Goal: Submit feedback/report problem

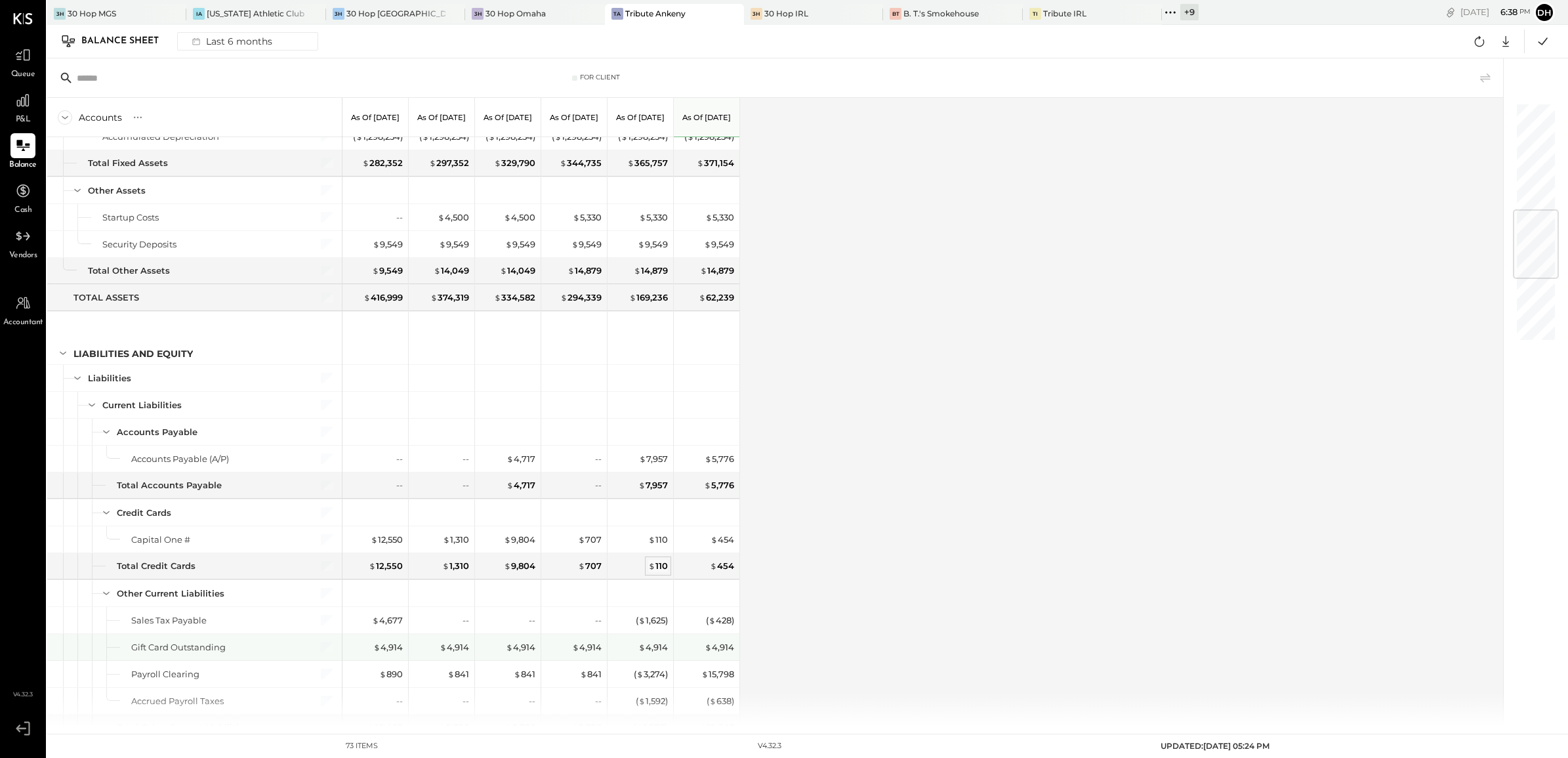
scroll to position [984, 0]
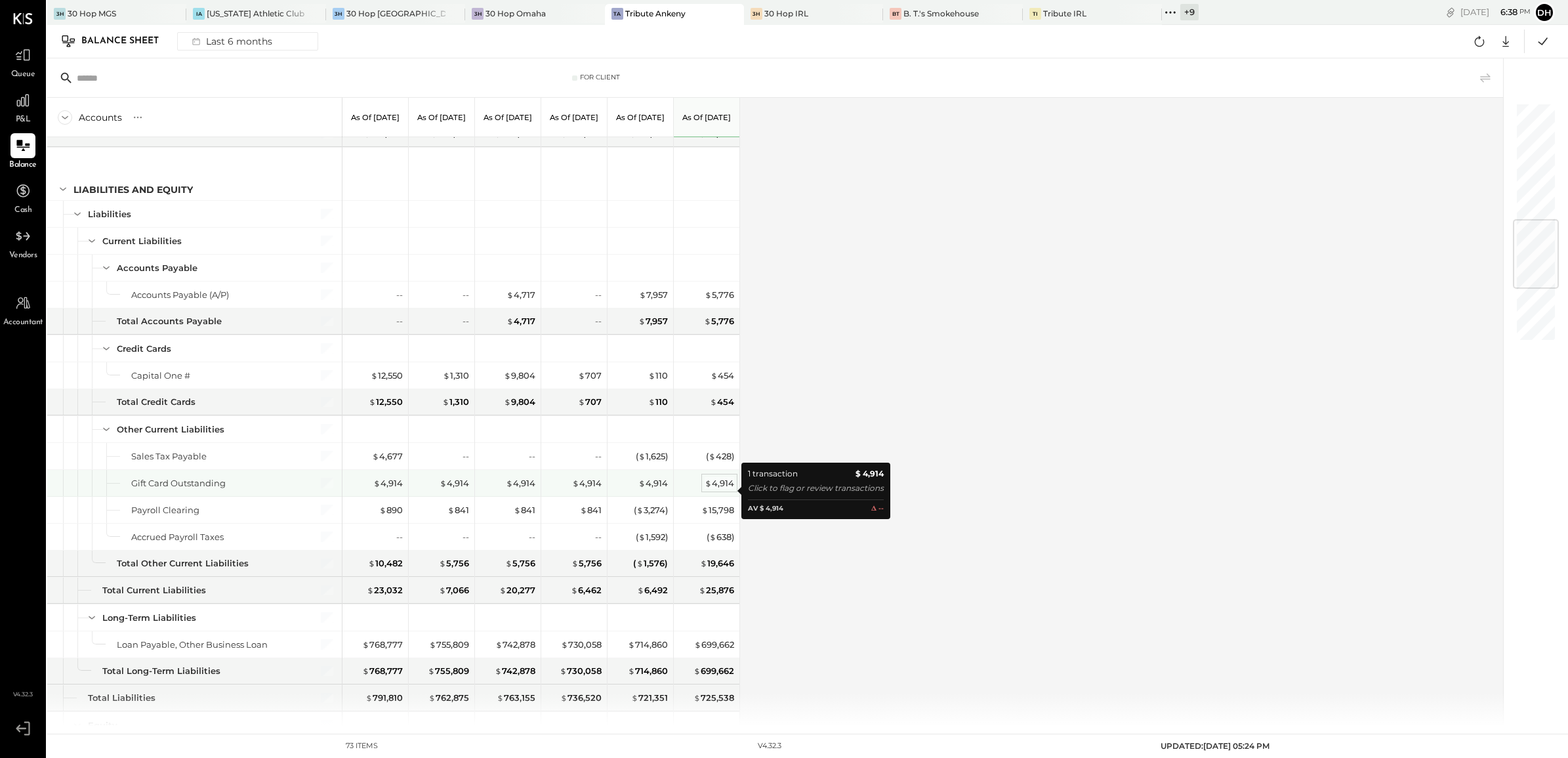
click at [718, 484] on div "$ 4,914" at bounding box center [719, 483] width 30 height 13
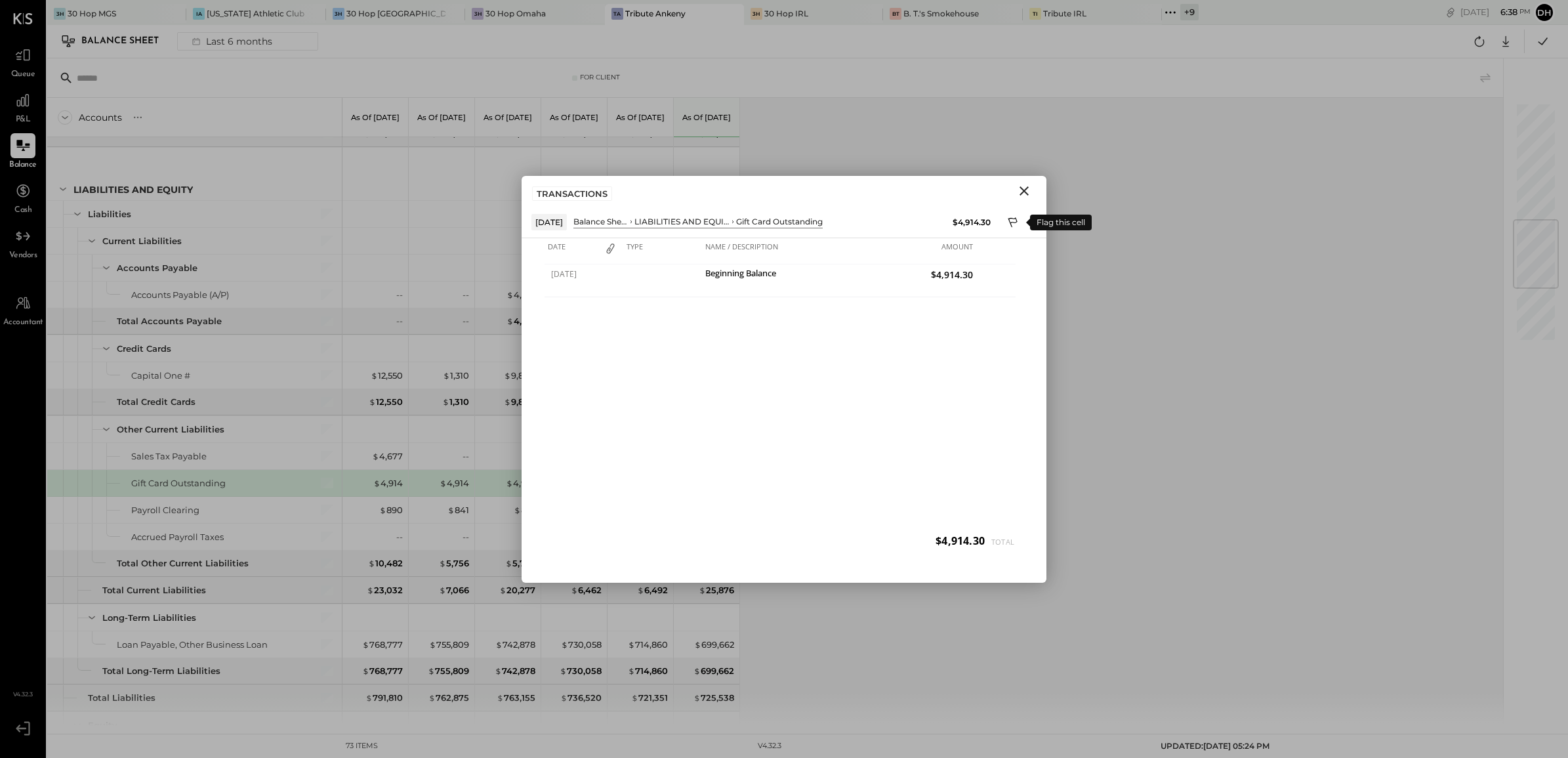
click at [1017, 224] on icon at bounding box center [1013, 223] width 12 height 15
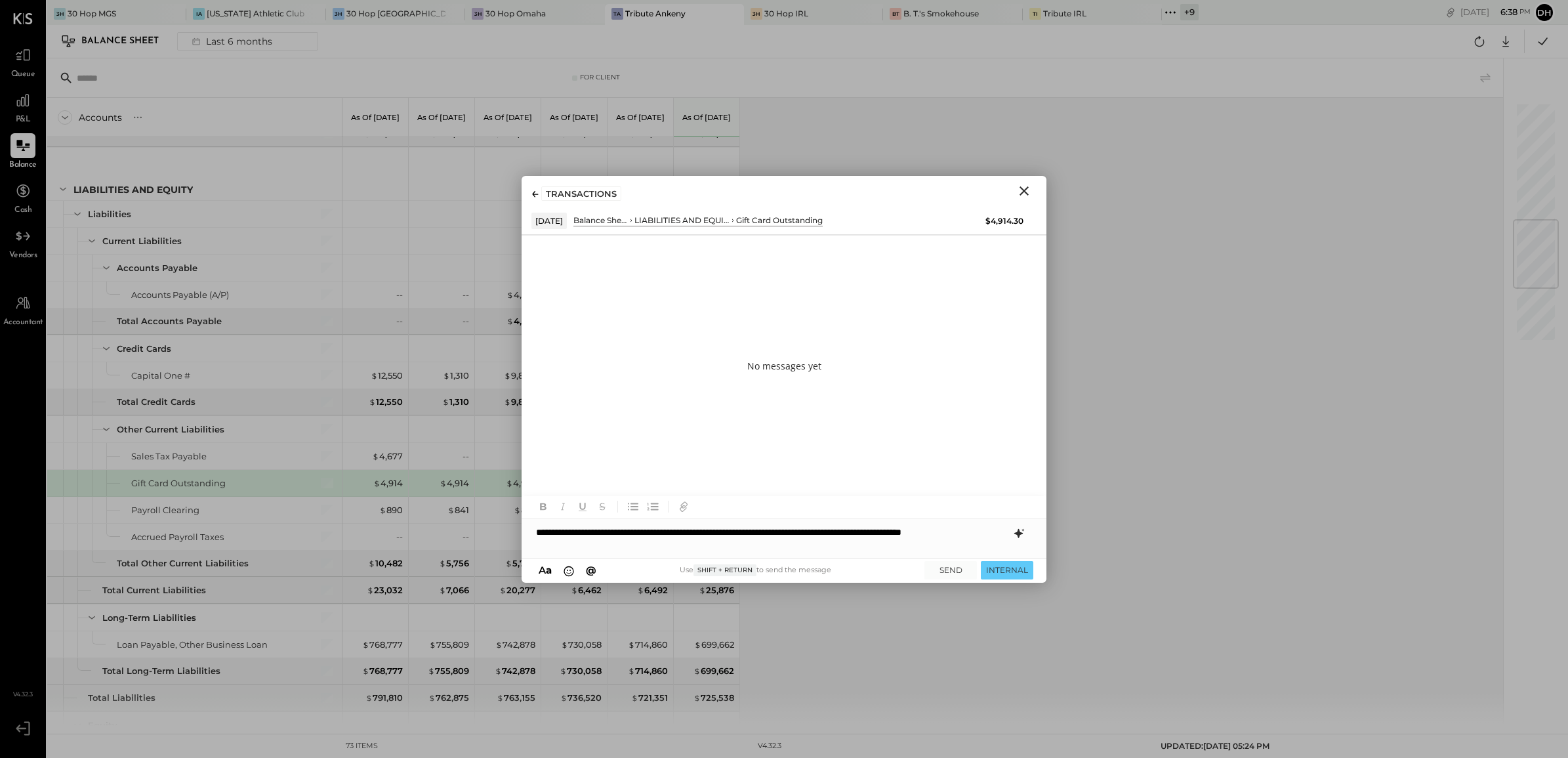
click at [1017, 535] on icon at bounding box center [1018, 533] width 8 height 9
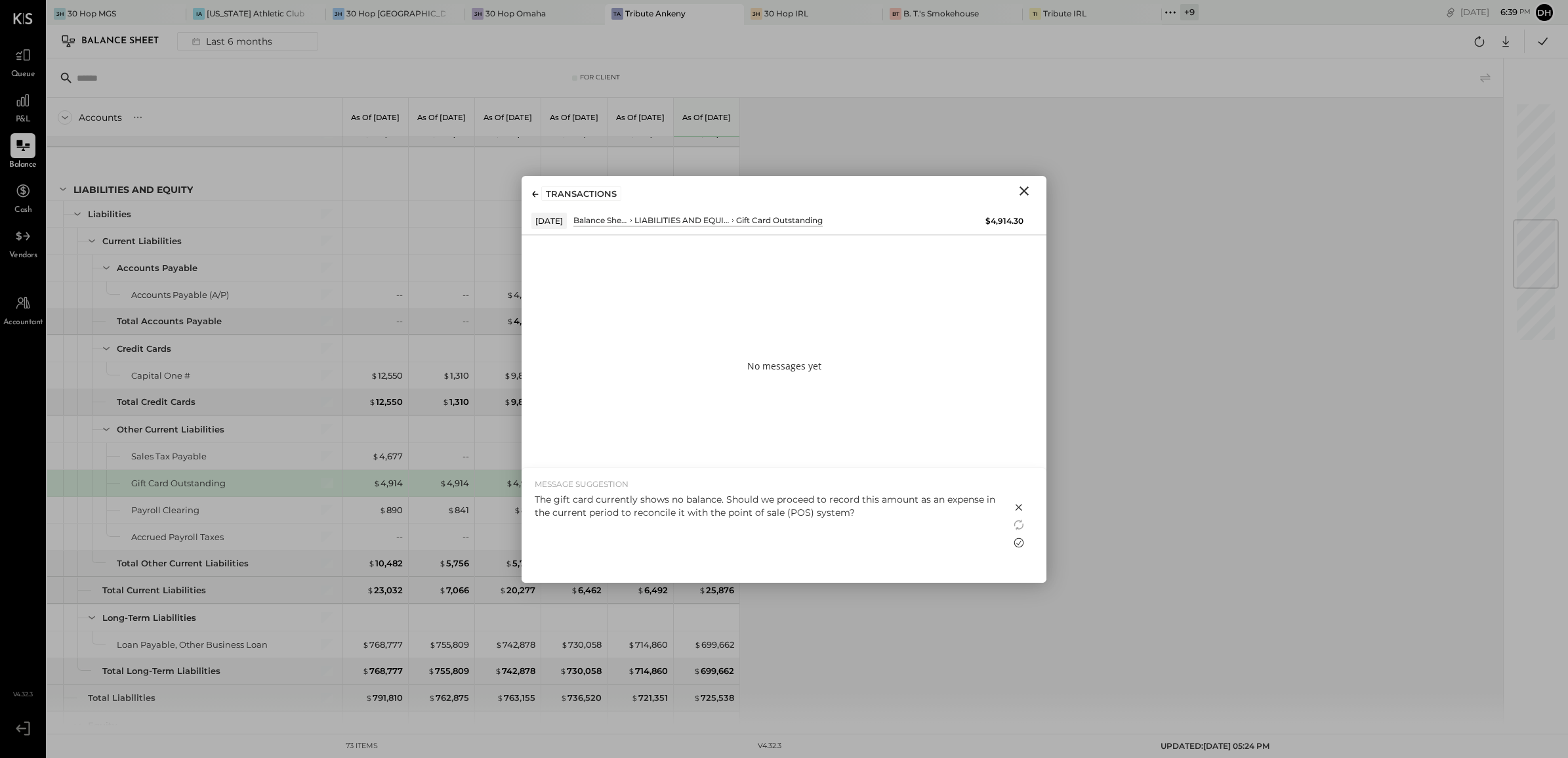
click at [1019, 538] on icon at bounding box center [1019, 542] width 10 height 10
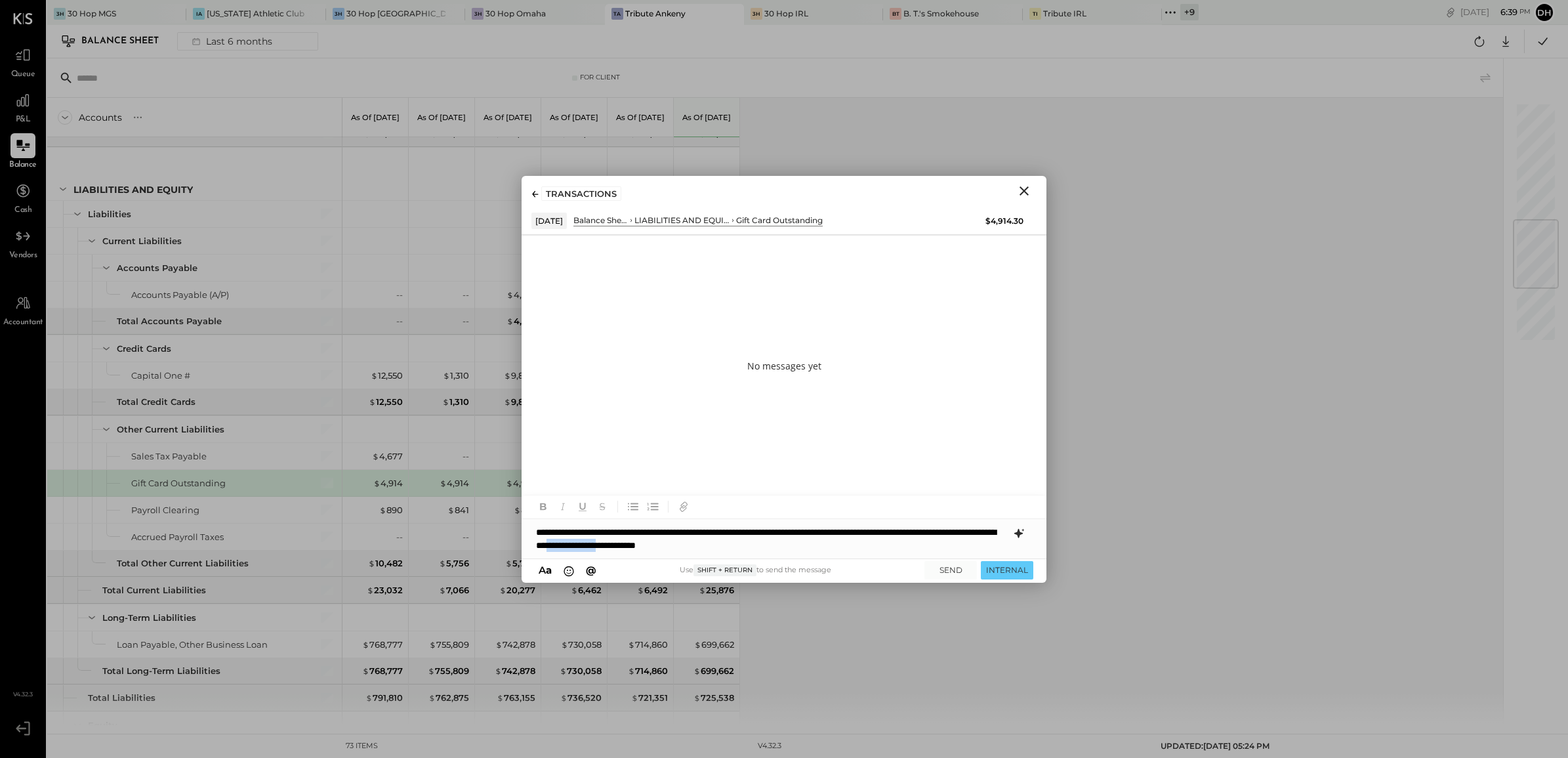
drag, startPoint x: 788, startPoint y: 545, endPoint x: 727, endPoint y: 539, distance: 61.3
click at [727, 539] on div "**********" at bounding box center [783, 538] width 525 height 39
click at [958, 568] on button "SEND" at bounding box center [951, 570] width 53 height 18
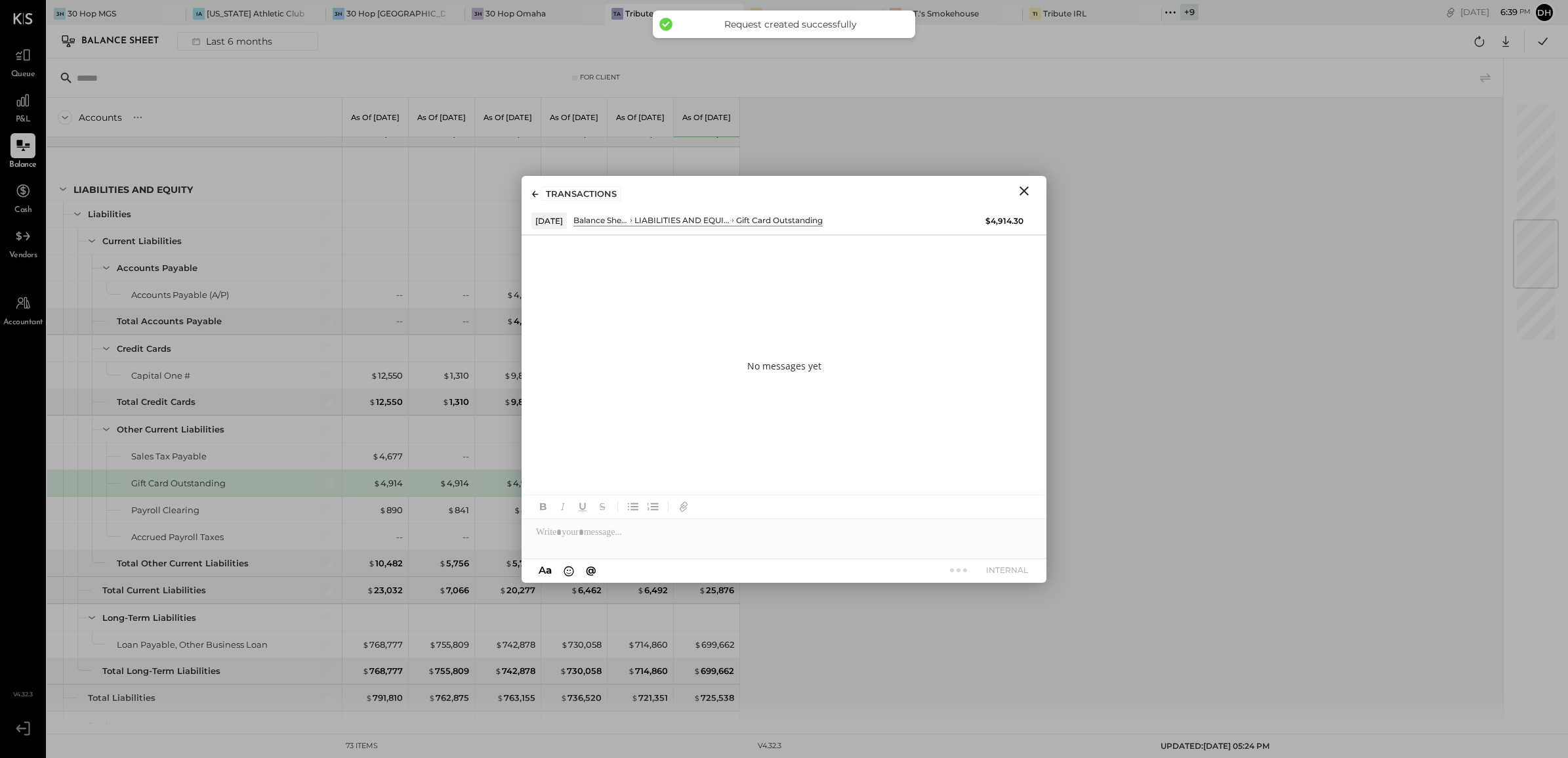
click at [1030, 189] on icon "Close" at bounding box center [1023, 190] width 15 height 15
